Goal: Task Accomplishment & Management: Manage account settings

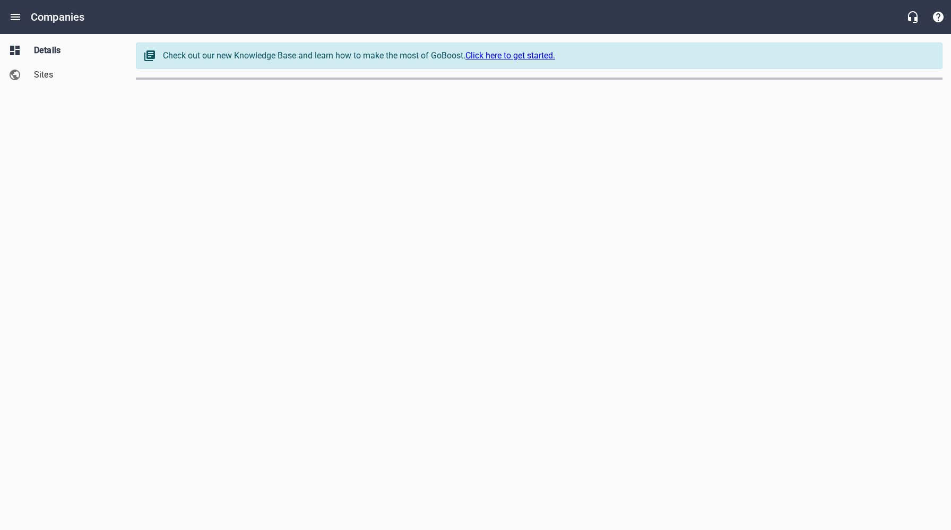
select select "[US_STATE]"
select select "62"
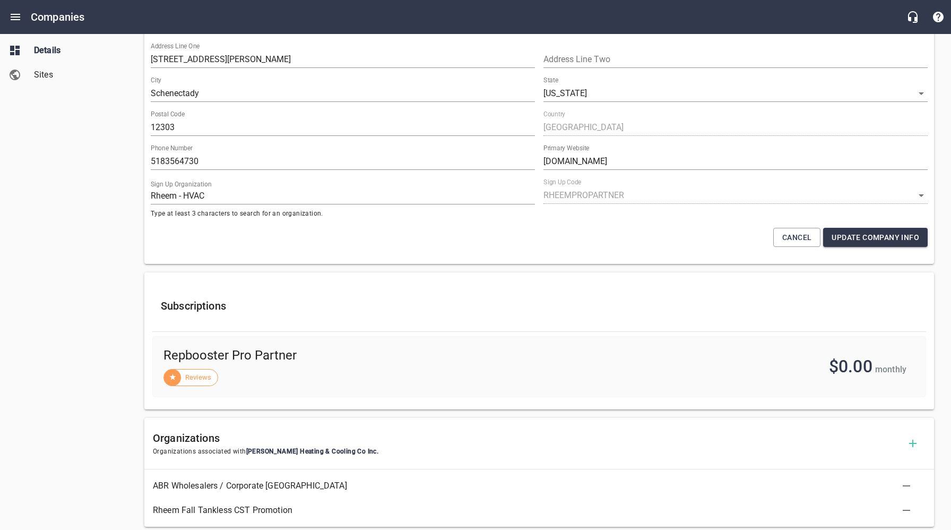
scroll to position [459, 0]
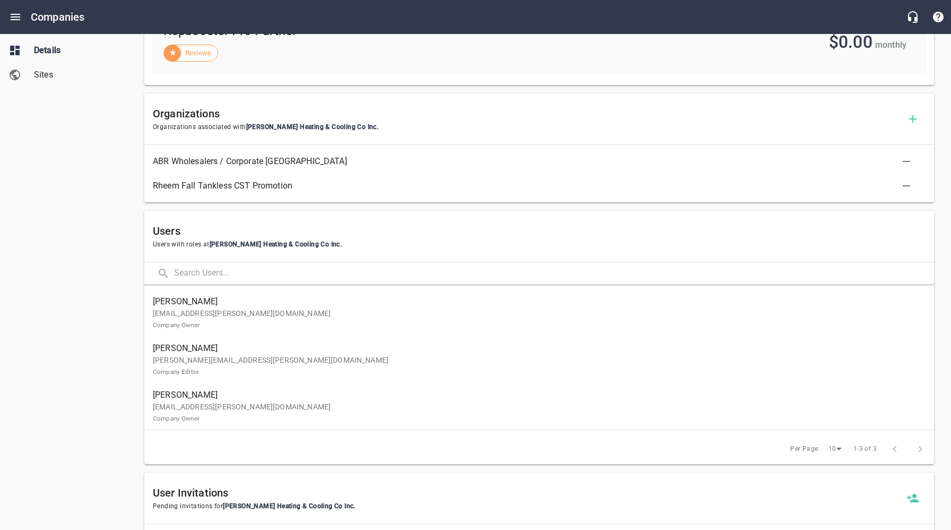
click at [231, 303] on span "[PERSON_NAME]" at bounding box center [535, 301] width 764 height 13
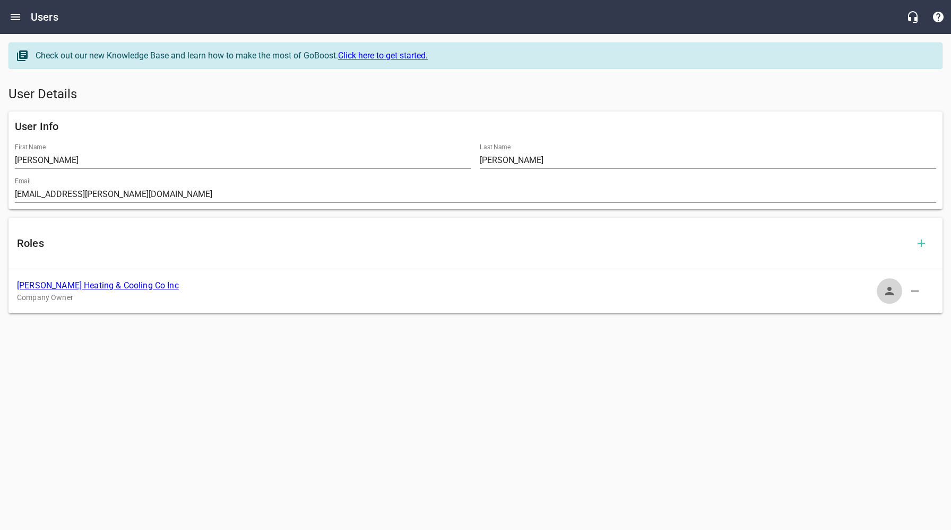
click at [900, 295] on button "button" at bounding box center [889, 290] width 25 height 25
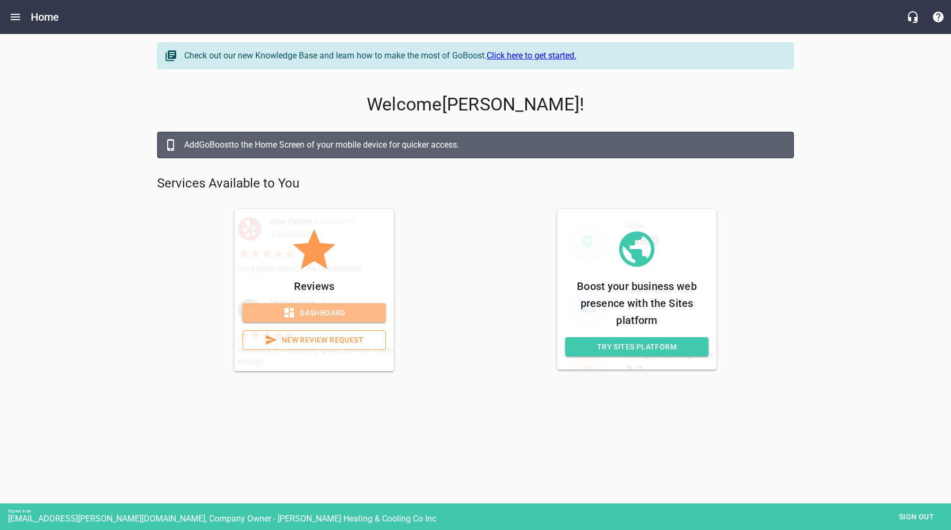
click at [373, 308] on span "Dashboard" at bounding box center [314, 312] width 126 height 13
